Goal: Task Accomplishment & Management: Complete application form

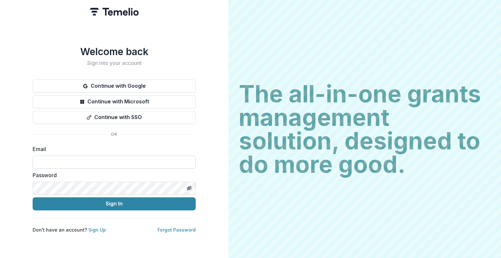
click at [53, 159] on input at bounding box center [114, 161] width 163 height 13
type input "**********"
click at [189, 186] on icon "Toggle password visibility" at bounding box center [188, 187] width 5 height 5
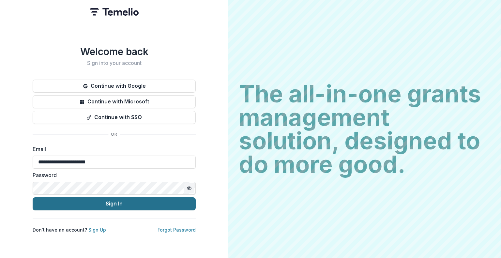
click at [162, 200] on button "Sign In" at bounding box center [114, 203] width 163 height 13
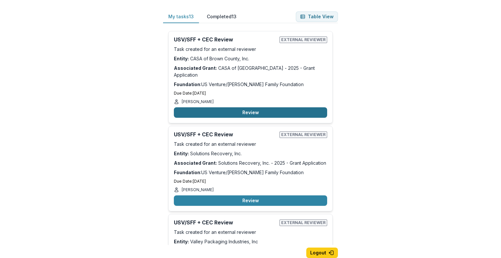
click at [252, 107] on button "Review" at bounding box center [250, 112] width 153 height 10
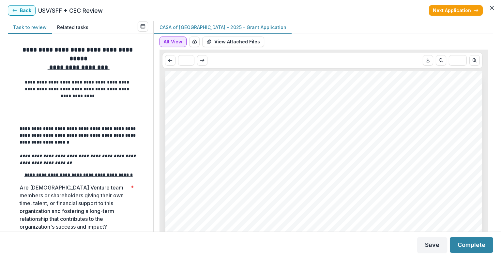
click at [175, 38] on button "Alt View" at bounding box center [172, 42] width 27 height 10
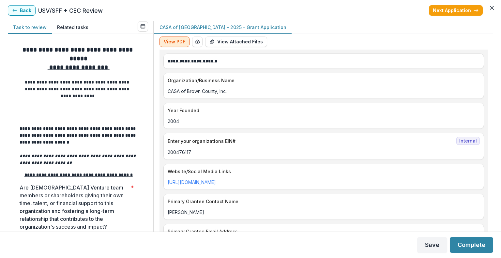
click at [162, 44] on button "View PDF" at bounding box center [174, 42] width 30 height 10
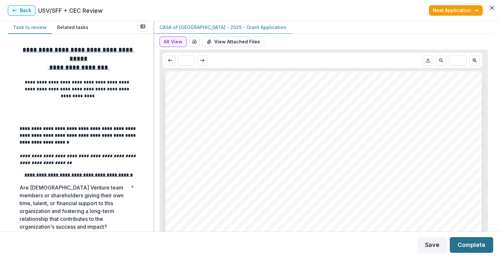
click at [469, 246] on button "Complete" at bounding box center [470, 245] width 43 height 16
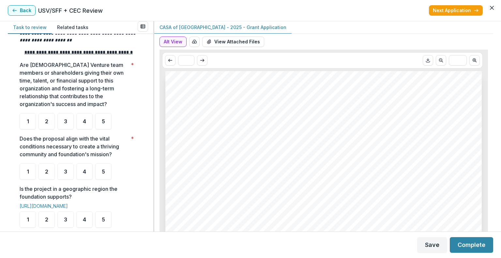
scroll to position [123, 0]
click at [104, 123] on span "5" at bounding box center [103, 120] width 3 height 5
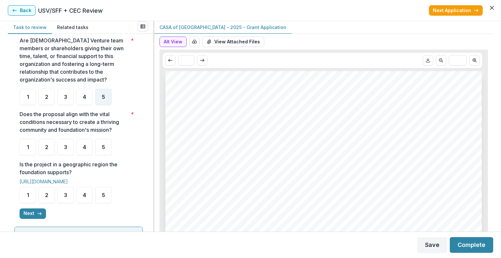
scroll to position [153, 0]
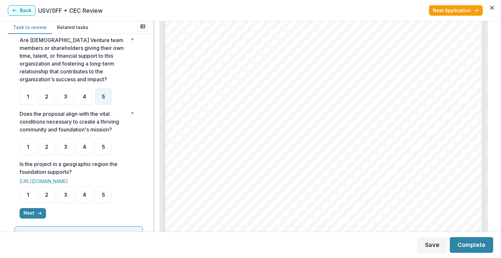
scroll to position [156, 0]
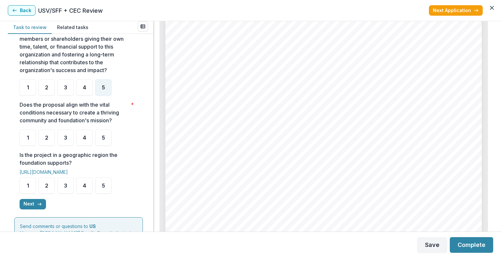
click at [113, 146] on ul "1 2 3 4 5" at bounding box center [79, 137] width 118 height 16
drag, startPoint x: 113, startPoint y: 148, endPoint x: 362, endPoint y: 130, distance: 249.7
click at [362, 130] on div "Page: 2 CASA of Brown County - 2025 - Grant Application Submission Responses Ap…" at bounding box center [323, 161] width 316 height 447
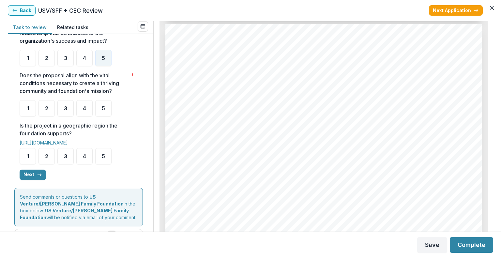
scroll to position [188, 0]
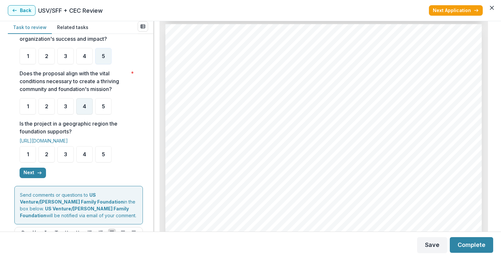
click at [85, 114] on div "4" at bounding box center [84, 106] width 16 height 16
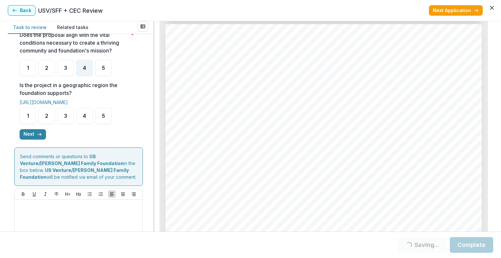
scroll to position [229, 0]
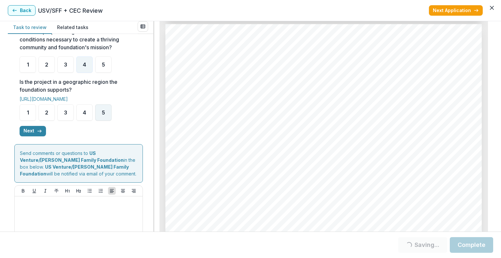
click at [100, 117] on div "5" at bounding box center [103, 112] width 16 height 16
click at [37, 134] on icon "button" at bounding box center [39, 130] width 5 height 5
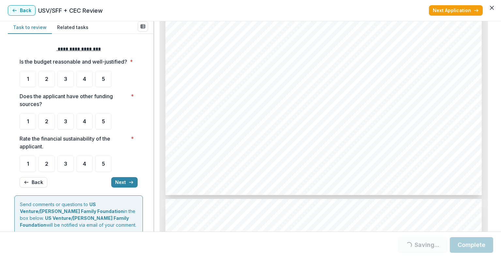
scroll to position [2128, 0]
click at [84, 81] on span "4" at bounding box center [84, 78] width 3 height 5
drag, startPoint x: 62, startPoint y: 130, endPoint x: 45, endPoint y: 131, distance: 17.0
click at [45, 129] on ul "1 2 3 4 5" at bounding box center [79, 121] width 118 height 16
click at [45, 124] on span "2" at bounding box center [46, 121] width 3 height 5
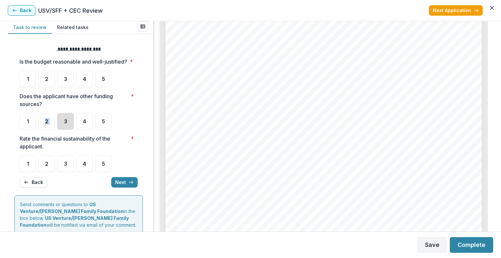
scroll to position [1924, 0]
click at [48, 129] on div "2" at bounding box center [46, 121] width 16 height 16
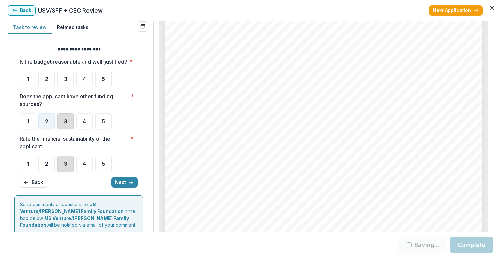
click at [63, 172] on div "3" at bounding box center [65, 163] width 16 height 16
click at [125, 180] on div "**********" at bounding box center [79, 116] width 118 height 152
click at [124, 187] on button "Next" at bounding box center [124, 182] width 26 height 10
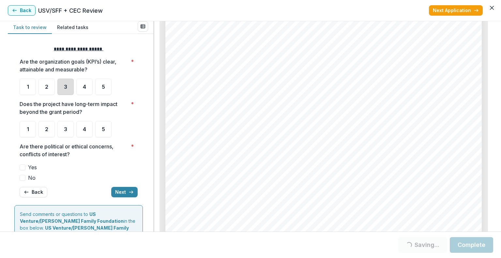
click at [69, 92] on div "3" at bounding box center [65, 87] width 16 height 16
click at [65, 132] on span "3" at bounding box center [65, 128] width 3 height 5
click at [26, 175] on label "No" at bounding box center [79, 178] width 118 height 8
click at [125, 190] on button "Next" at bounding box center [124, 192] width 26 height 10
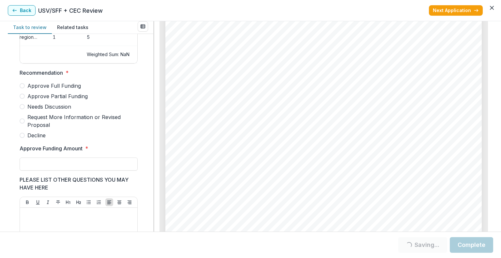
scroll to position [150, 0]
click at [60, 99] on span "Approve Partial Funding" at bounding box center [57, 95] width 60 height 8
click at [50, 163] on input "Approve Funding Amount *" at bounding box center [79, 162] width 118 height 13
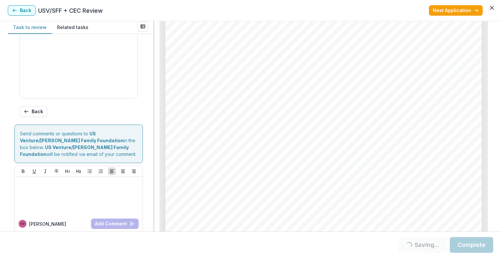
scroll to position [363, 0]
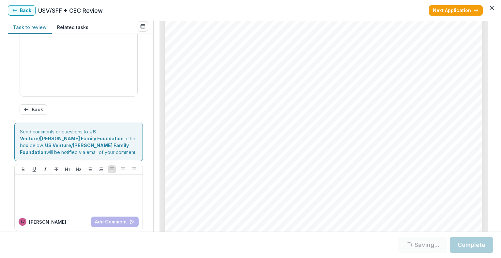
type input "**"
click at [27, 16] on header "Back USV/SFF + CEC Review Next Application" at bounding box center [250, 10] width 501 height 21
click at [25, 10] on button "Back" at bounding box center [22, 10] width 28 height 10
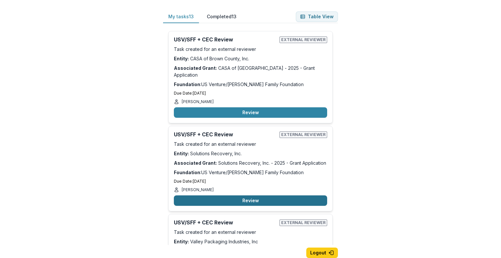
click at [252, 195] on button "Review" at bounding box center [250, 200] width 153 height 10
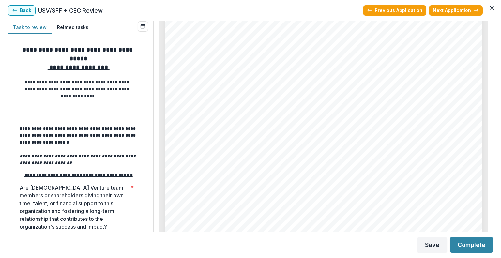
scroll to position [1488, 0]
